Goal: Transaction & Acquisition: Purchase product/service

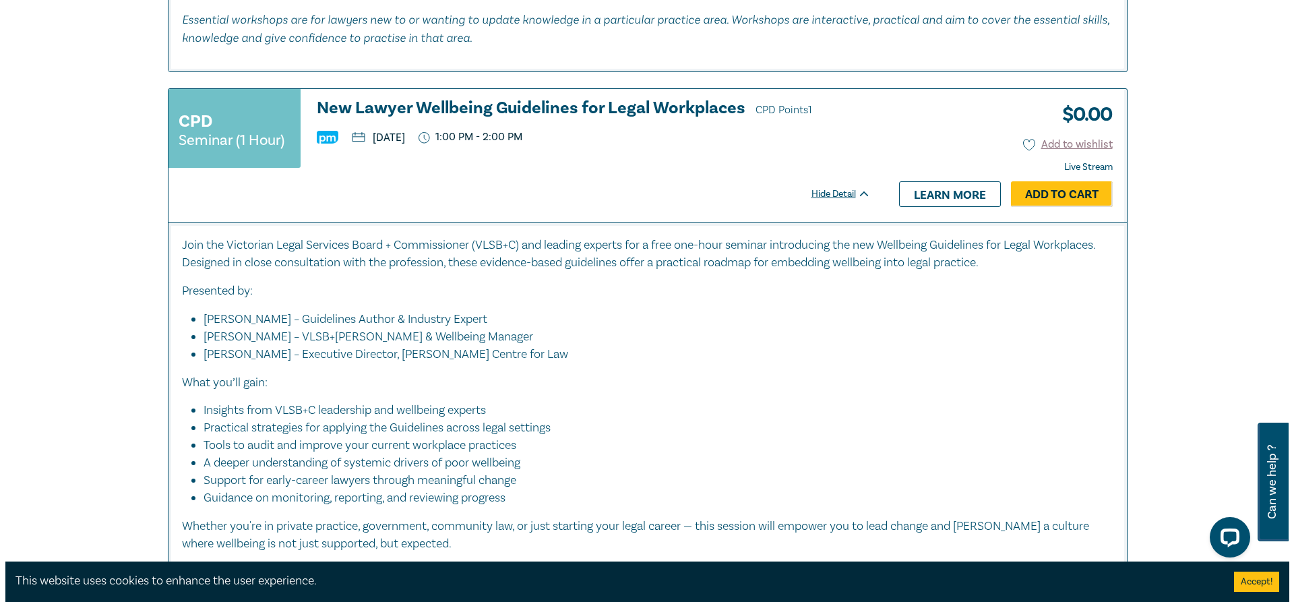
scroll to position [4313, 0]
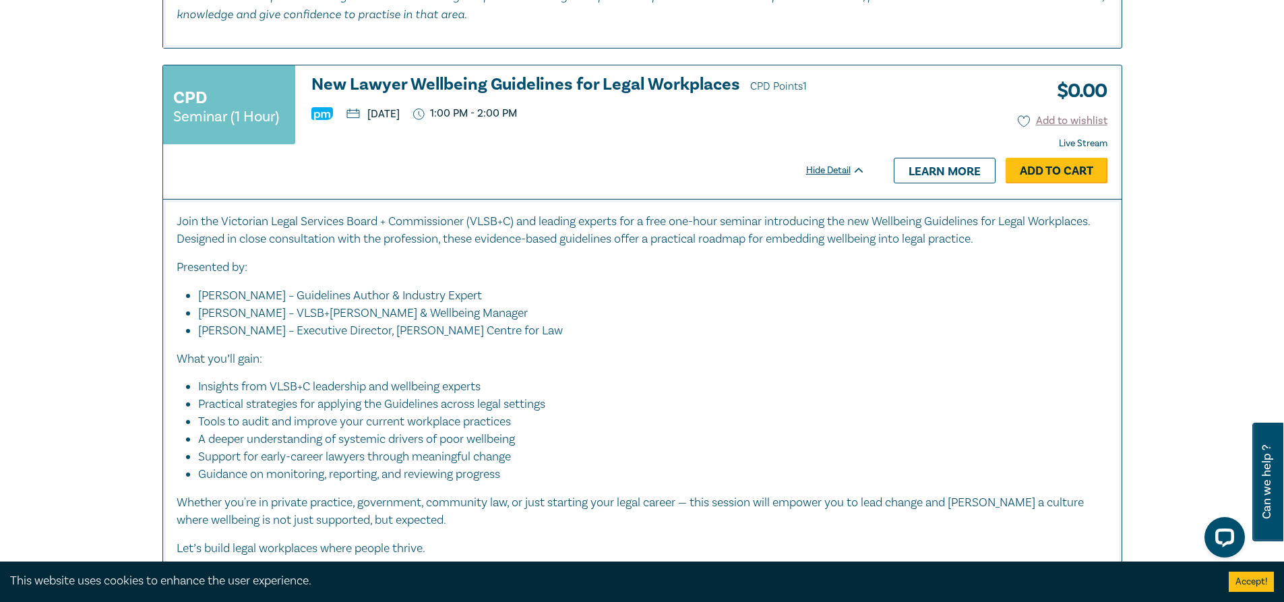
click at [1036, 169] on link "Add to Cart" at bounding box center [1057, 171] width 102 height 26
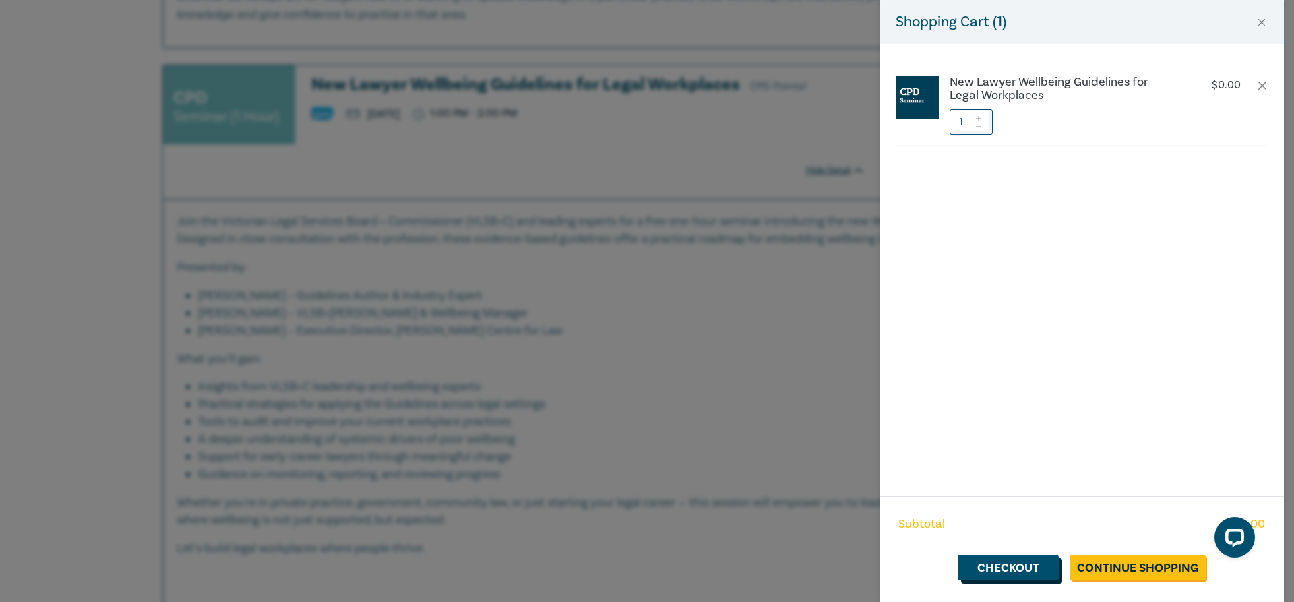
click at [1014, 568] on link "Checkout" at bounding box center [1008, 568] width 101 height 26
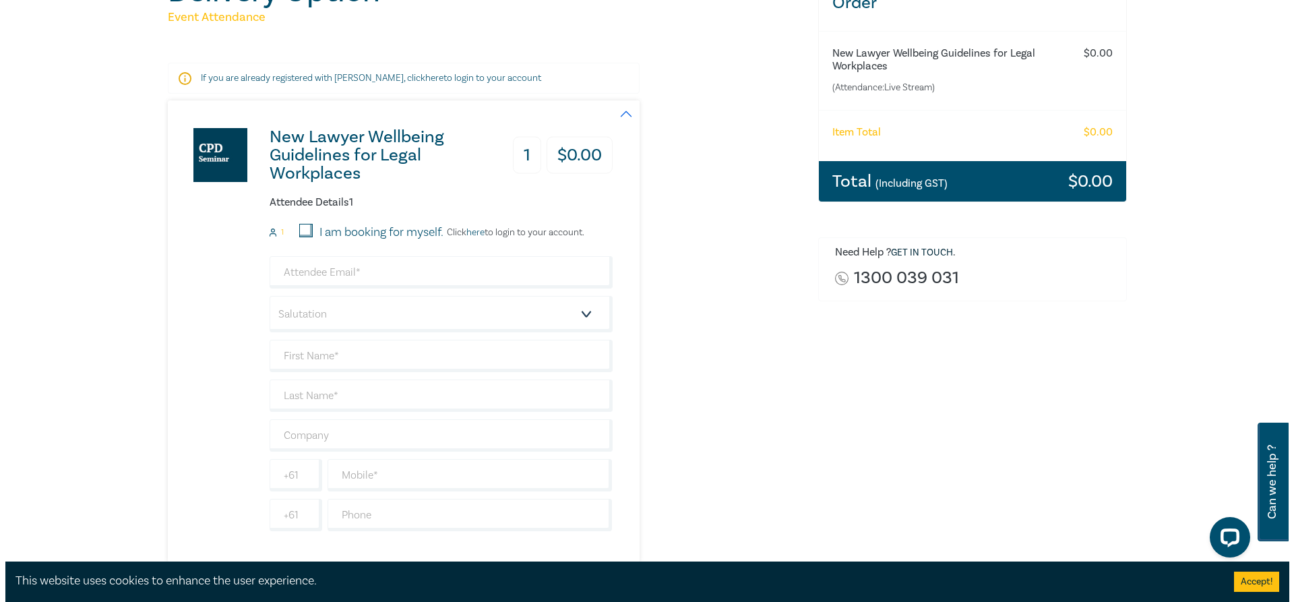
scroll to position [202, 0]
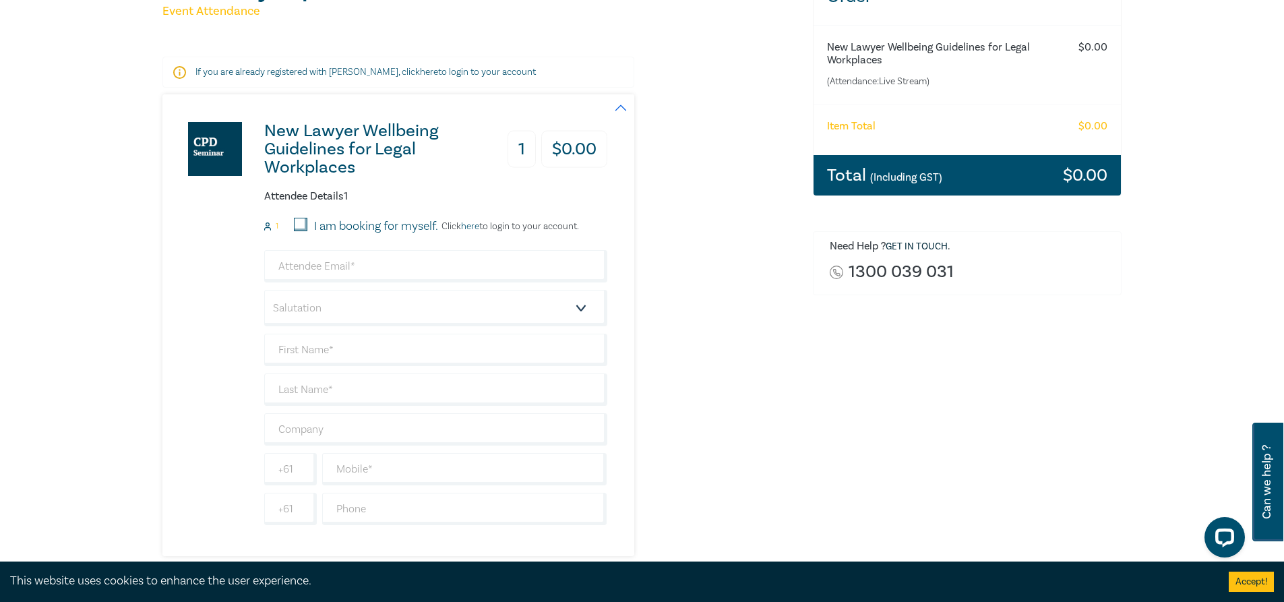
click at [475, 224] on link "here" at bounding box center [470, 226] width 18 height 12
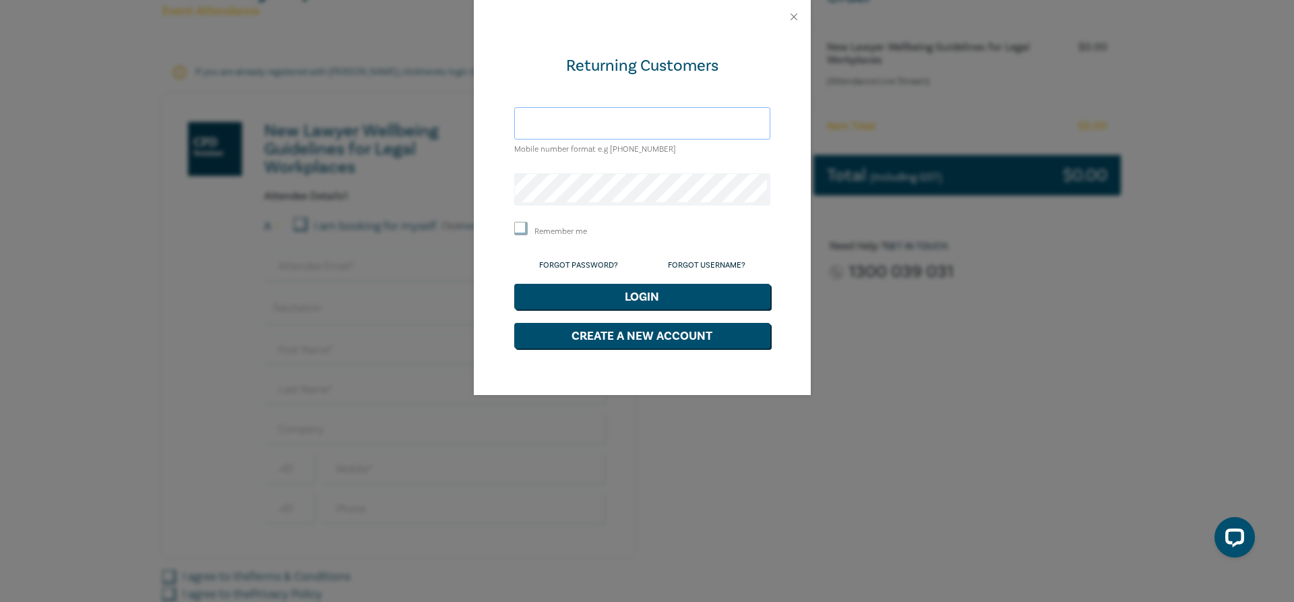
click at [572, 126] on input "text" at bounding box center [642, 123] width 256 height 32
click at [499, 151] on div "Returning Customers Mobile number format e.g +61 000000000 Remember me Forgot P…" at bounding box center [642, 214] width 337 height 361
click at [686, 123] on input "text" at bounding box center [642, 123] width 256 height 32
type input "[EMAIL_ADDRESS][DOMAIN_NAME]"
click at [514, 284] on button "Login" at bounding box center [642, 297] width 256 height 26
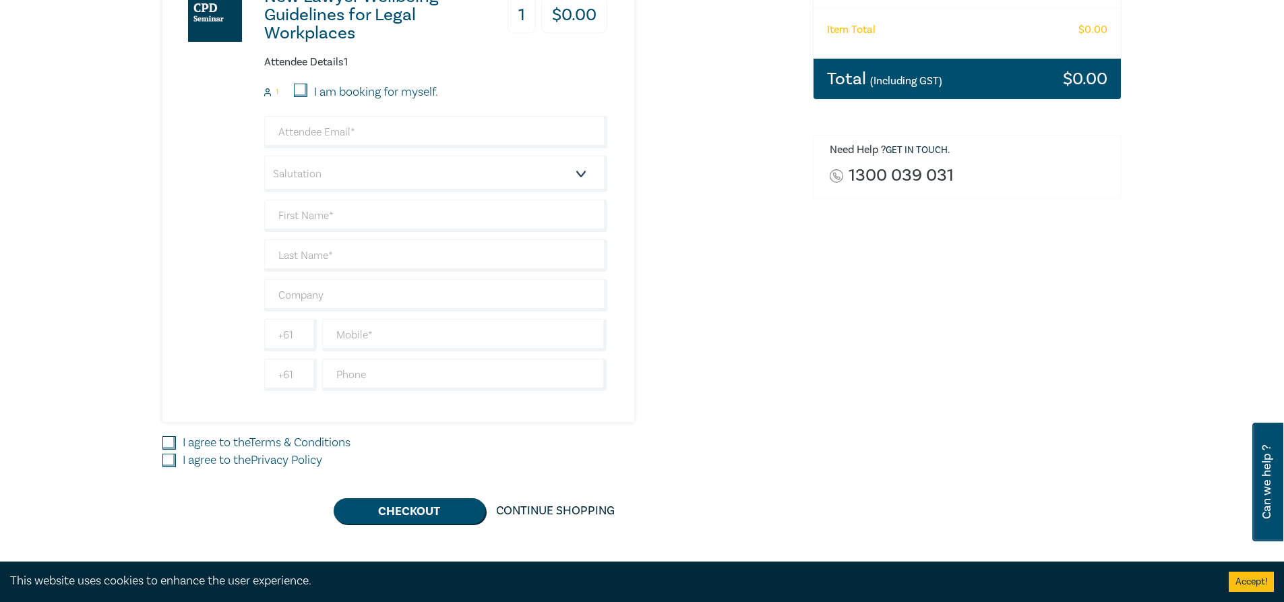
scroll to position [337, 0]
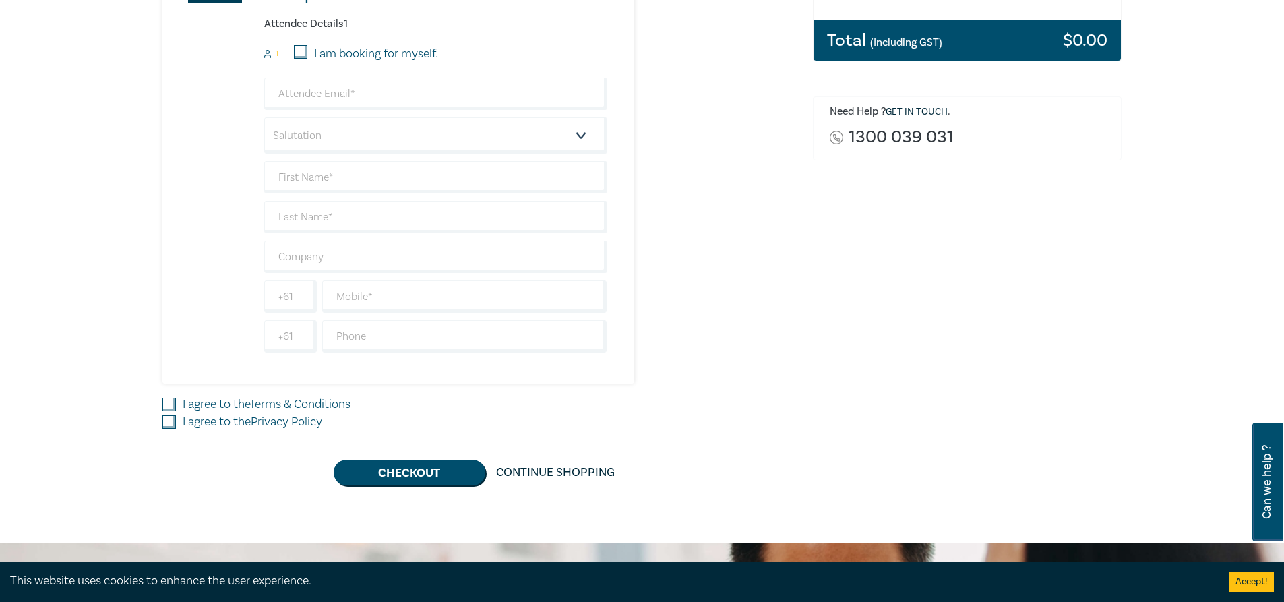
click at [301, 56] on input "I am booking for myself." at bounding box center [300, 51] width 13 height 13
checkbox input "true"
type input "[EMAIL_ADDRESS][DOMAIN_NAME]"
type input "[PERSON_NAME]"
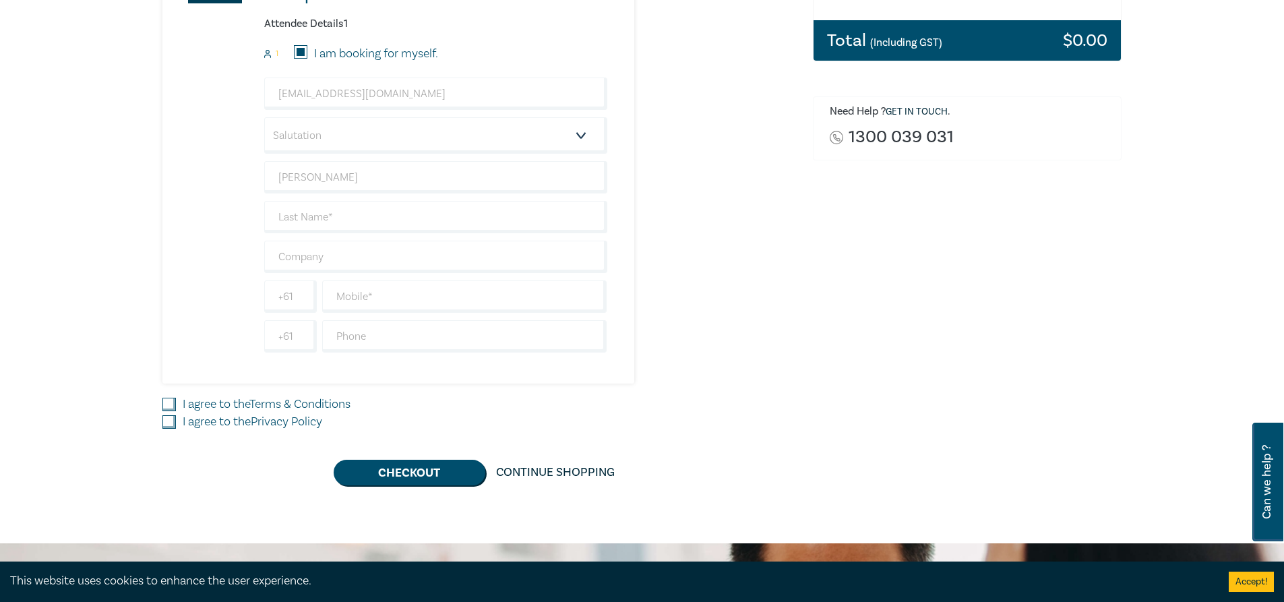
type input "402328826"
click at [681, 187] on div "New Lawyer Wellbeing Guidelines for Legal Workplaces 1 $ 0.00 Attendee Details …" at bounding box center [479, 153] width 634 height 462
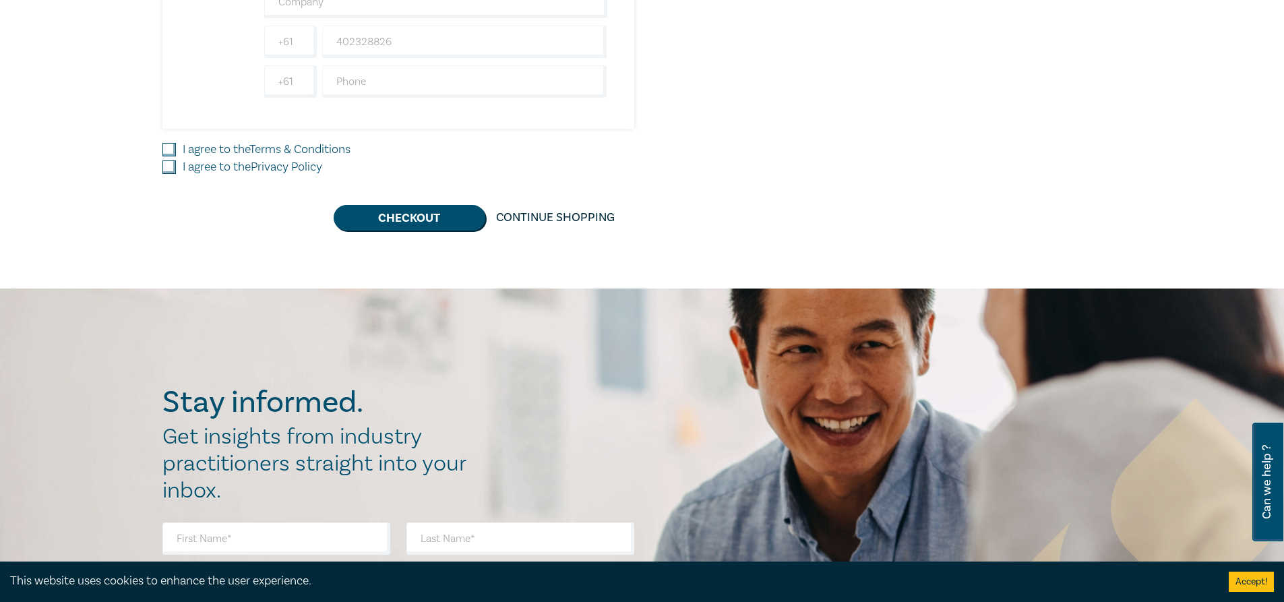
scroll to position [607, 0]
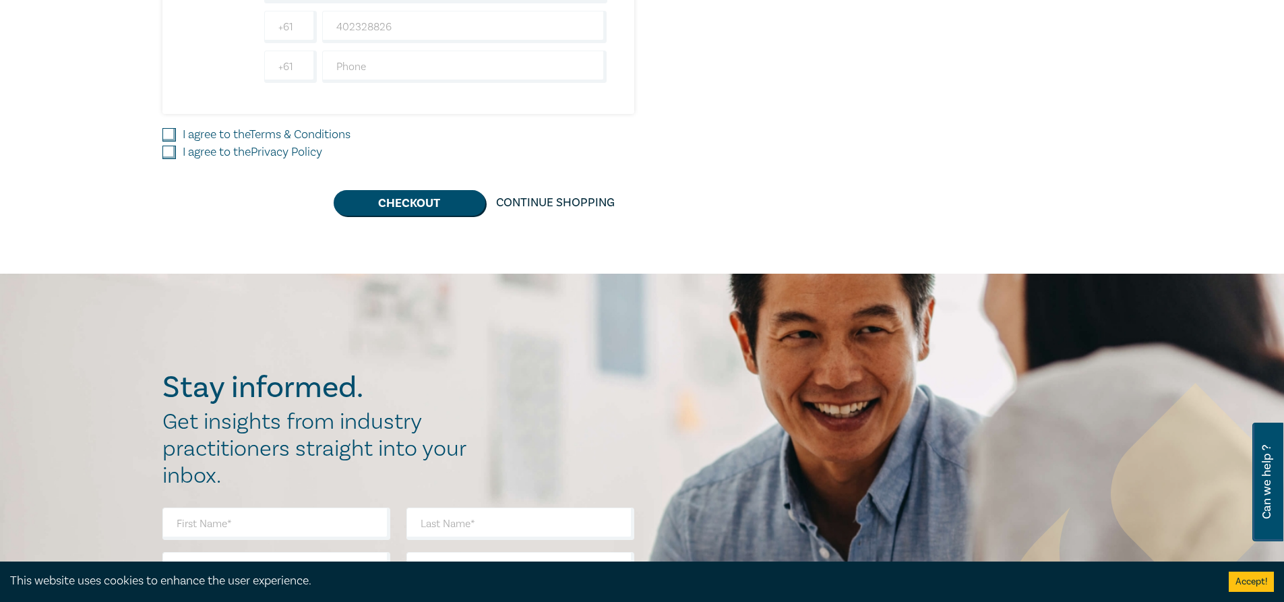
click at [172, 135] on input "I agree to the Terms & Conditions" at bounding box center [168, 134] width 13 height 13
checkbox input "true"
click at [175, 154] on input "I agree to the Privacy Policy" at bounding box center [168, 152] width 13 height 13
checkbox input "true"
click at [394, 195] on button "Checkout" at bounding box center [410, 203] width 152 height 26
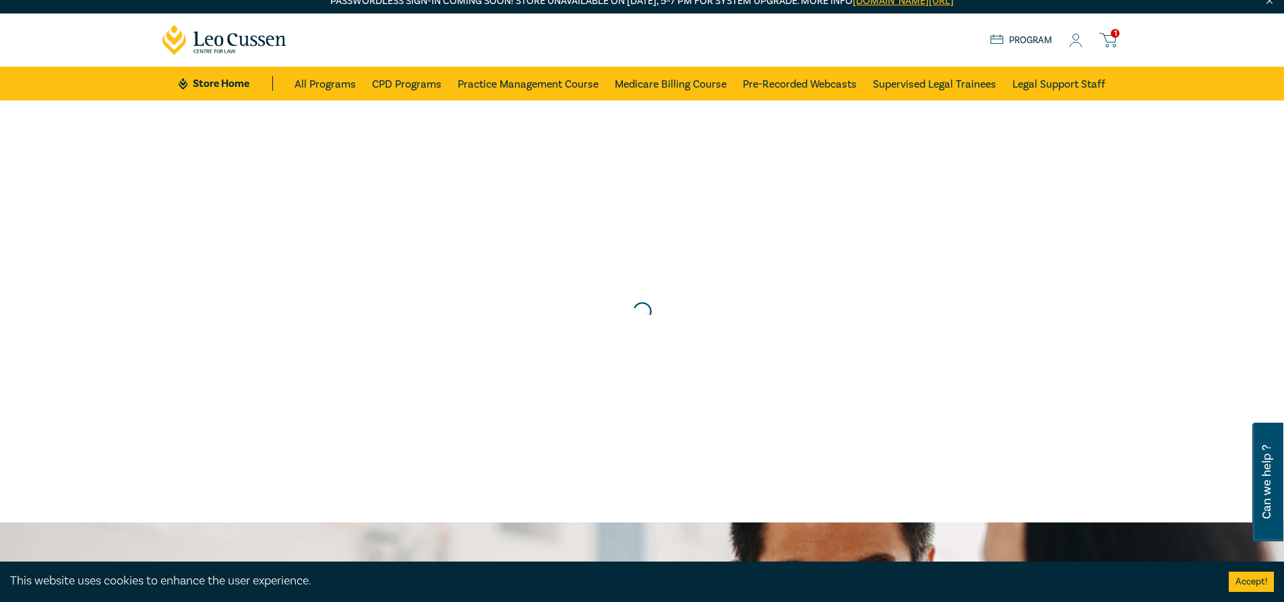
scroll to position [0, 0]
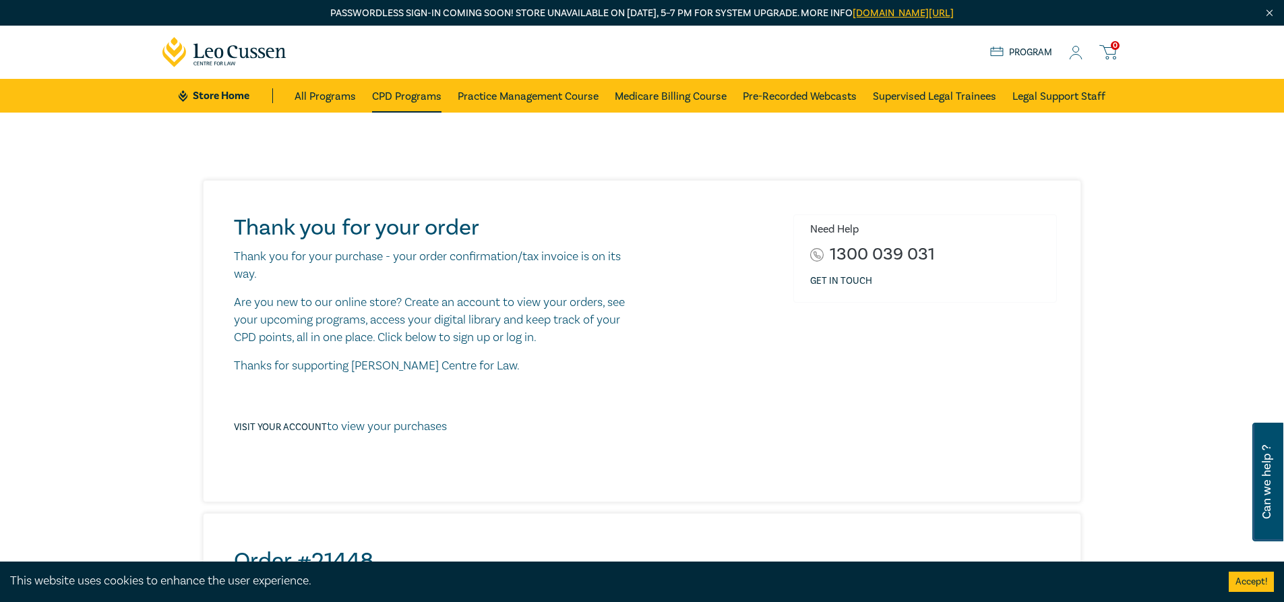
click at [408, 96] on link "CPD Programs" at bounding box center [406, 96] width 69 height 34
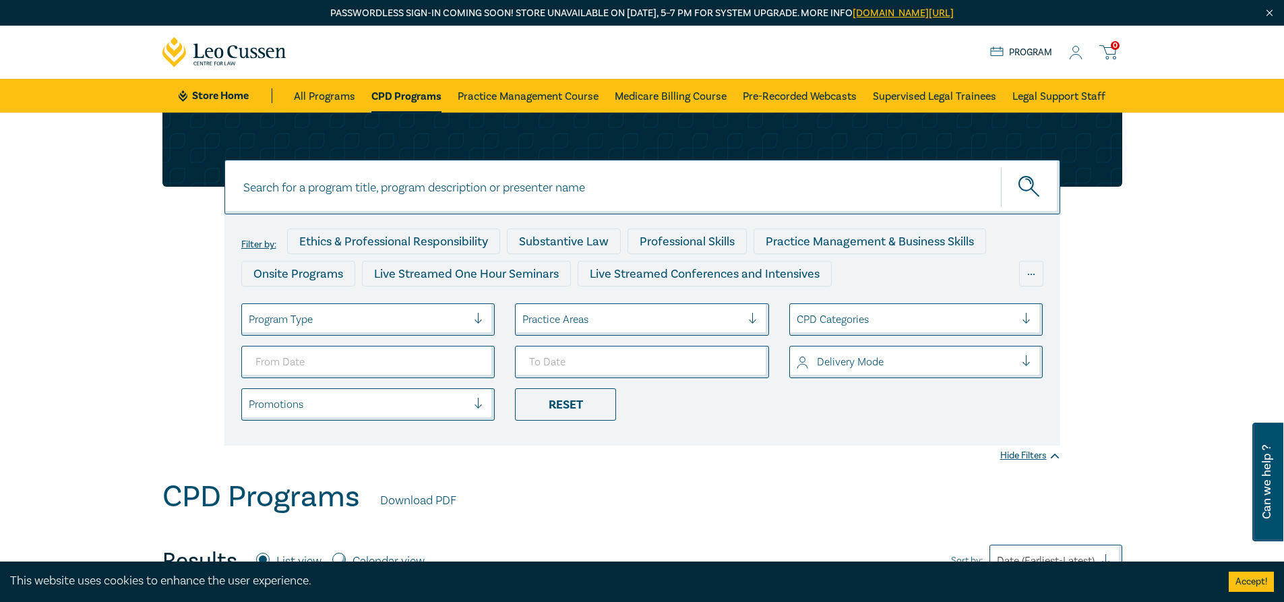
click at [1084, 64] on div "0 $ NaN Store Home About us Program 0" at bounding box center [642, 52] width 976 height 53
click at [1078, 53] on icon at bounding box center [1075, 53] width 13 height 14
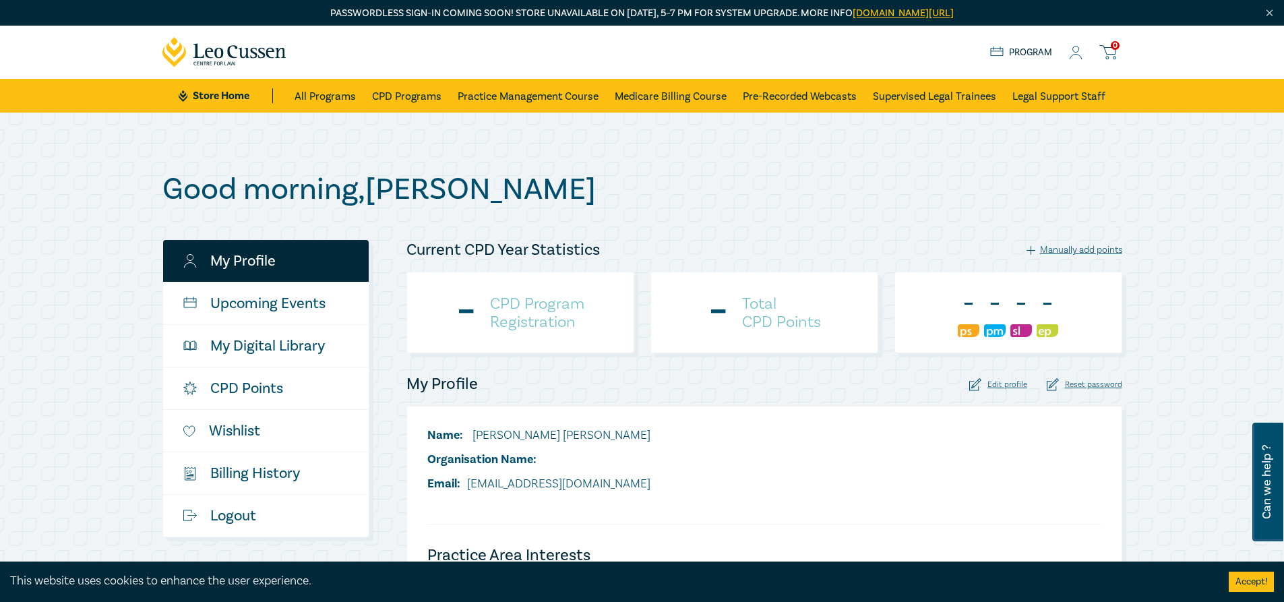
checkbox input "true"
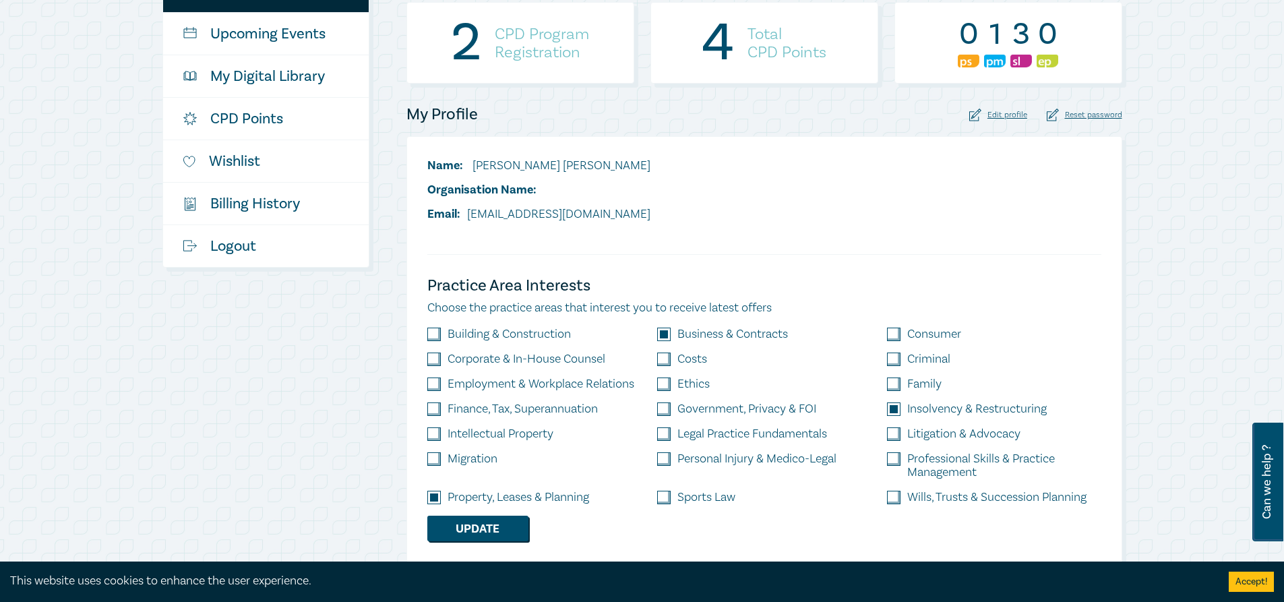
scroll to position [202, 0]
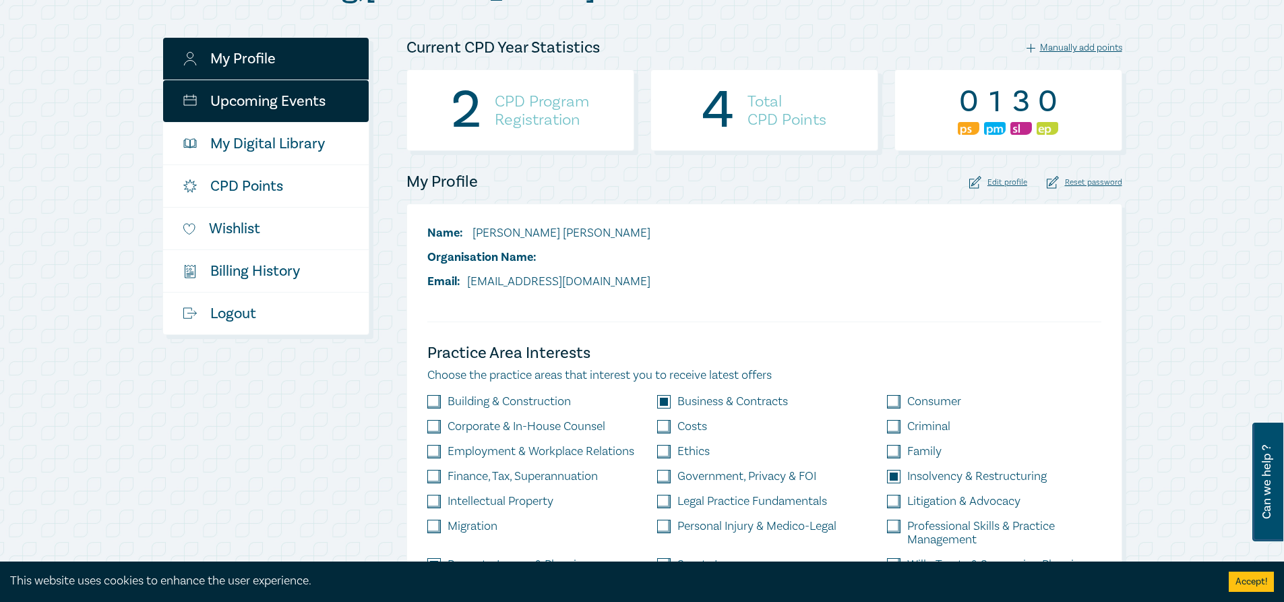
click at [263, 105] on link "Upcoming Events" at bounding box center [266, 101] width 206 height 42
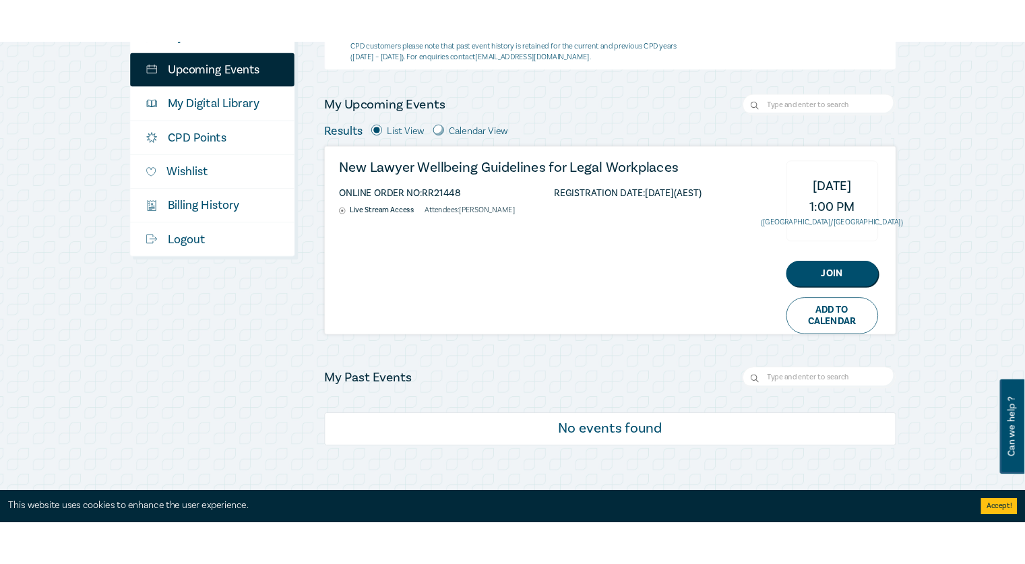
scroll to position [270, 0]
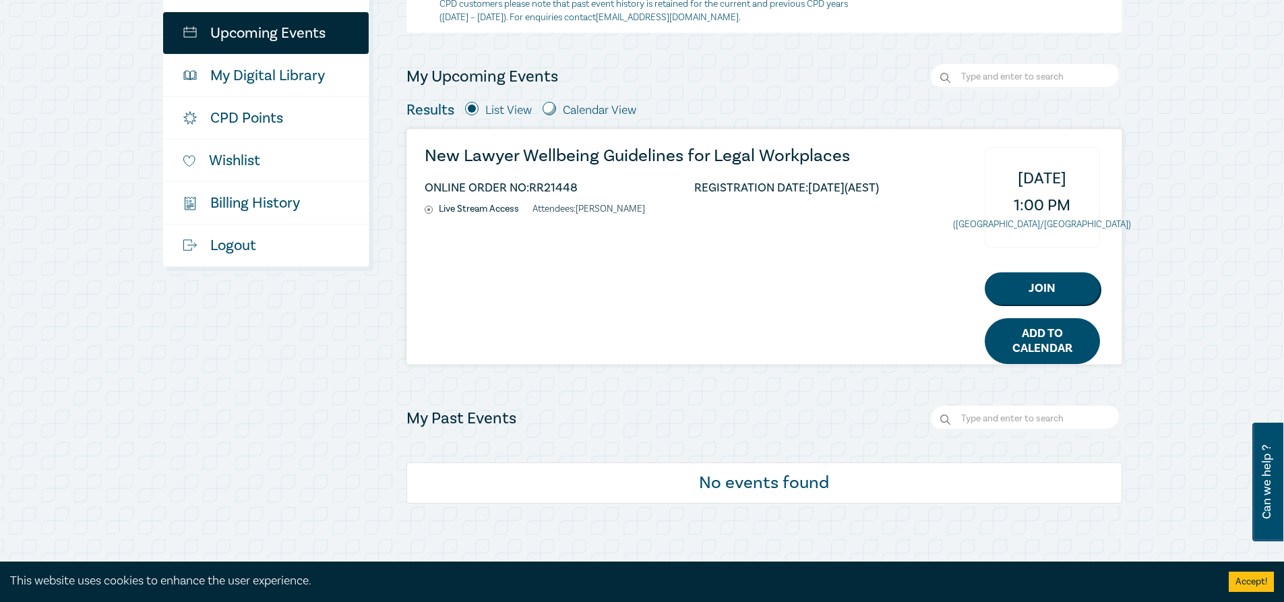
click at [1057, 350] on link "Add to Calendar" at bounding box center [1042, 341] width 115 height 46
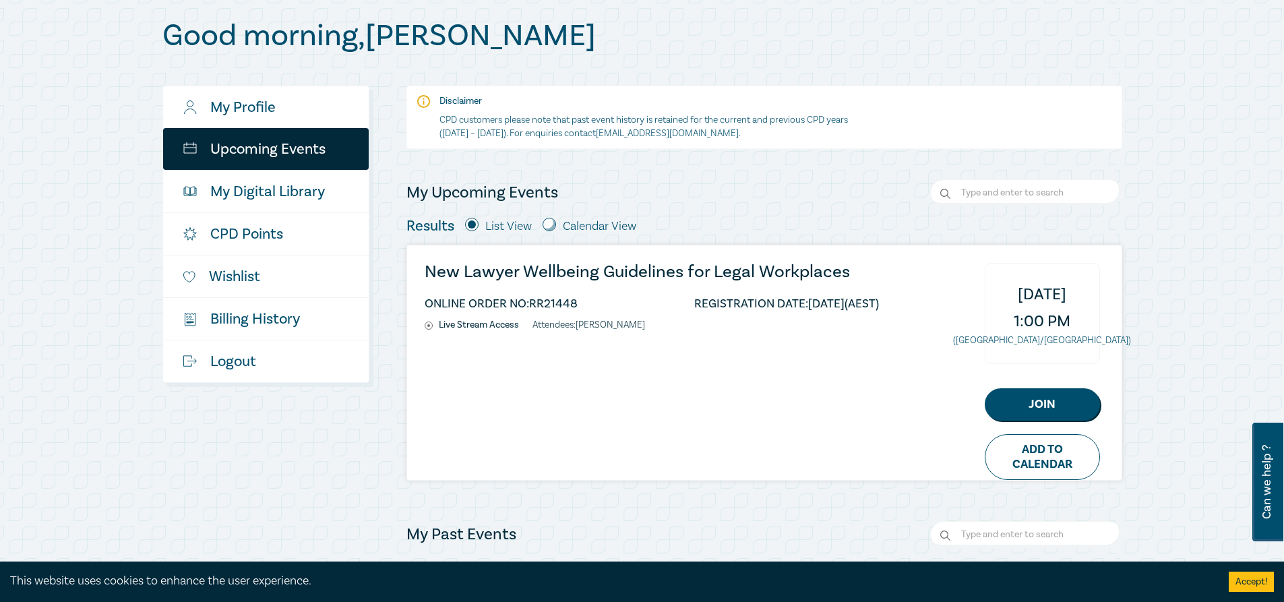
scroll to position [135, 0]
